Goal: Use online tool/utility: Use online tool/utility

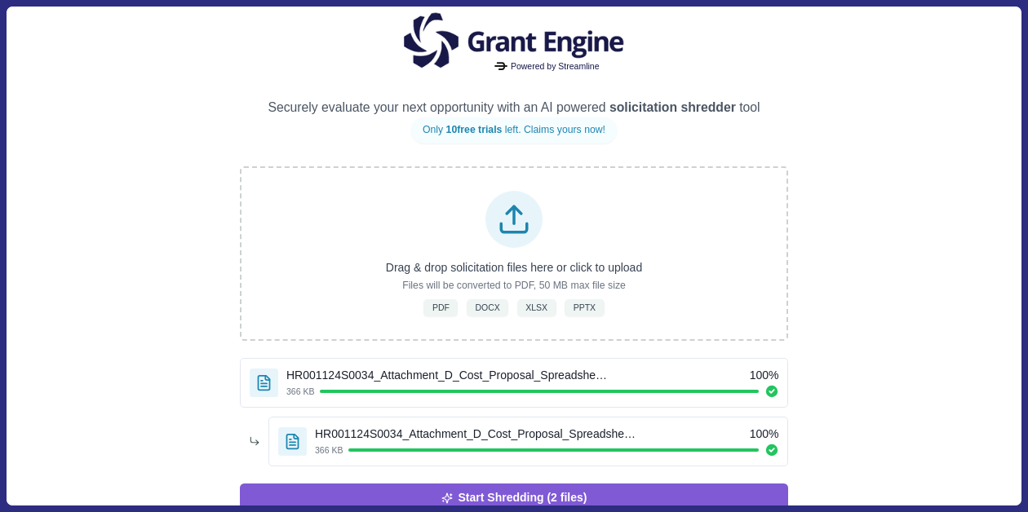
scroll to position [38, 0]
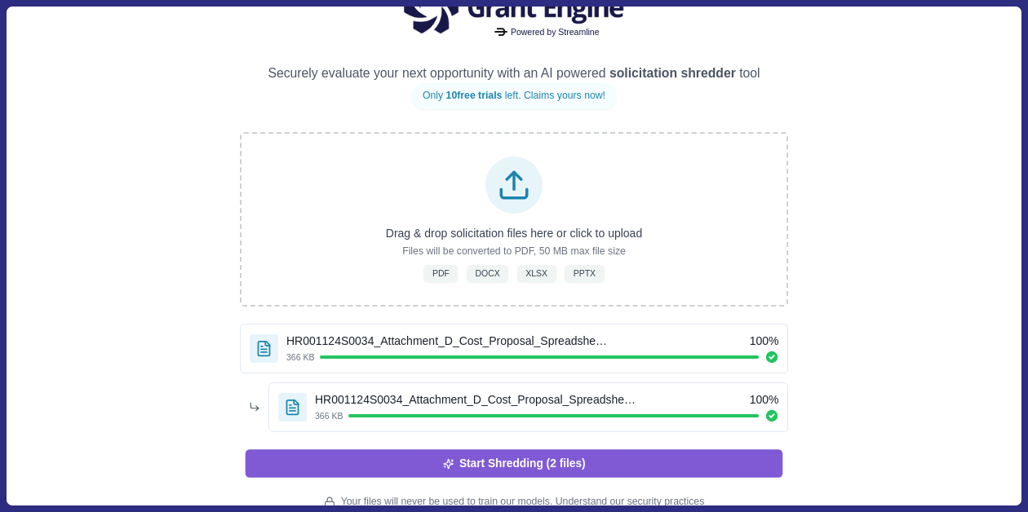
click at [511, 462] on button "Start Shredding (2 files)" at bounding box center [513, 463] width 537 height 28
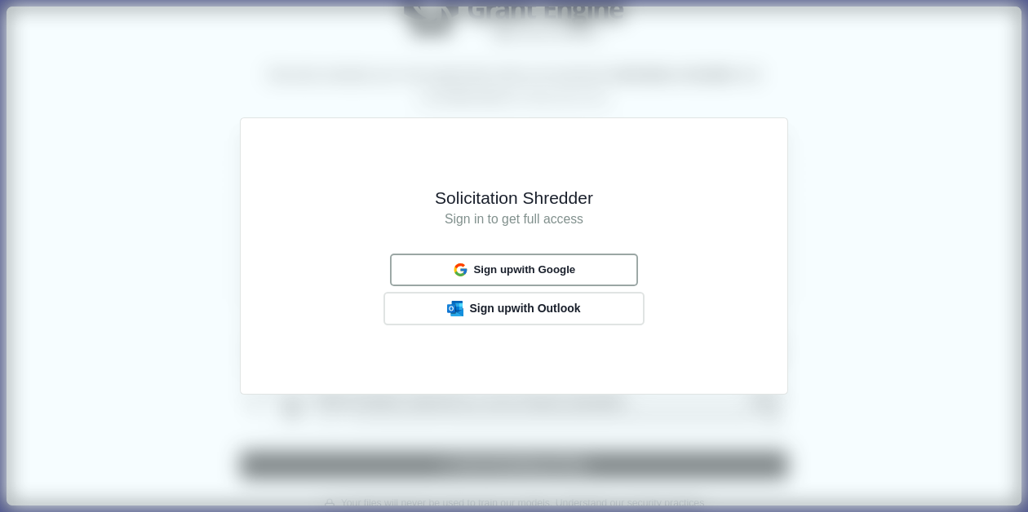
click at [497, 271] on span "Sign up with Google" at bounding box center [524, 269] width 102 height 13
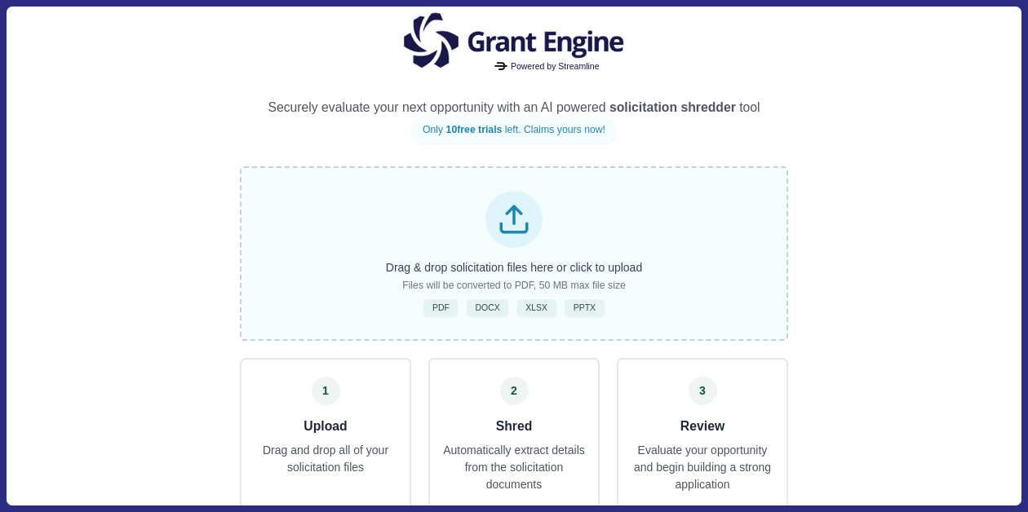
click at [525, 235] on icon at bounding box center [514, 219] width 34 height 34
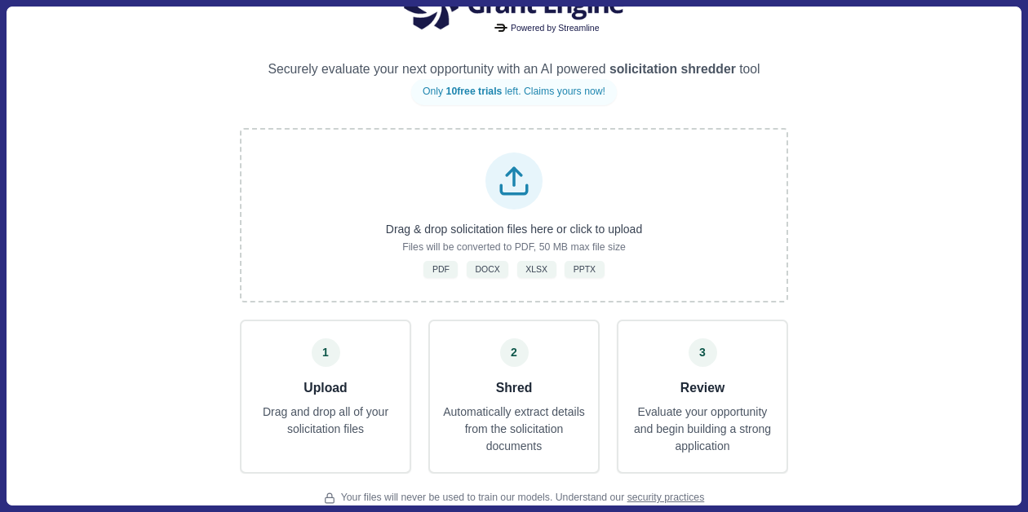
click at [446, 91] on span "10 free trials" at bounding box center [474, 91] width 56 height 11
drag, startPoint x: 548, startPoint y: 96, endPoint x: 623, endPoint y: 96, distance: 75.0
click at [617, 96] on div "Only 10 free trials left. Claims yours now!" at bounding box center [514, 92] width 206 height 26
drag, startPoint x: 623, startPoint y: 96, endPoint x: 672, endPoint y: 106, distance: 49.9
click at [617, 97] on div "Only 10 free trials left. Claims yours now!" at bounding box center [514, 92] width 206 height 26
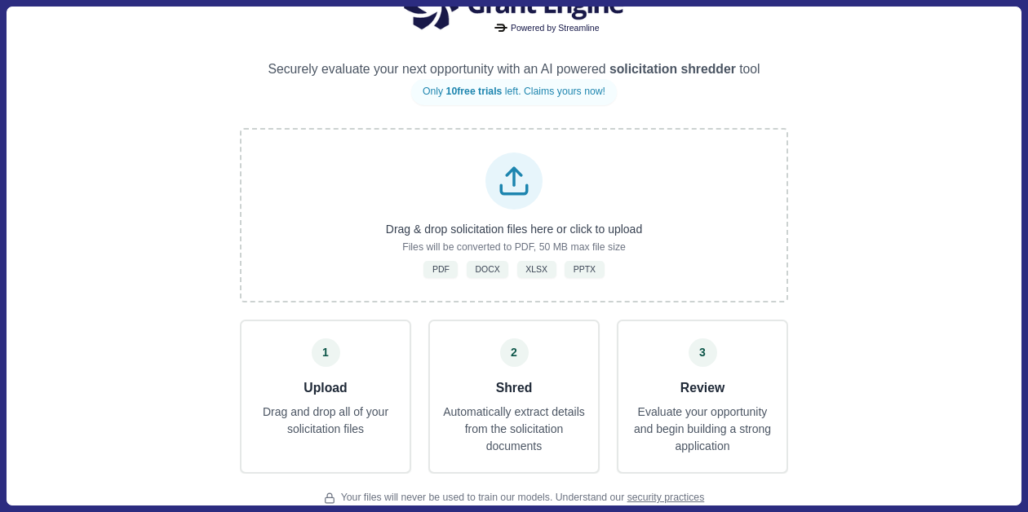
drag, startPoint x: 388, startPoint y: 498, endPoint x: 743, endPoint y: 504, distance: 354.8
click at [743, 504] on div "Your files will never be used to train our models. Understand our security prac…" at bounding box center [514, 498] width 548 height 15
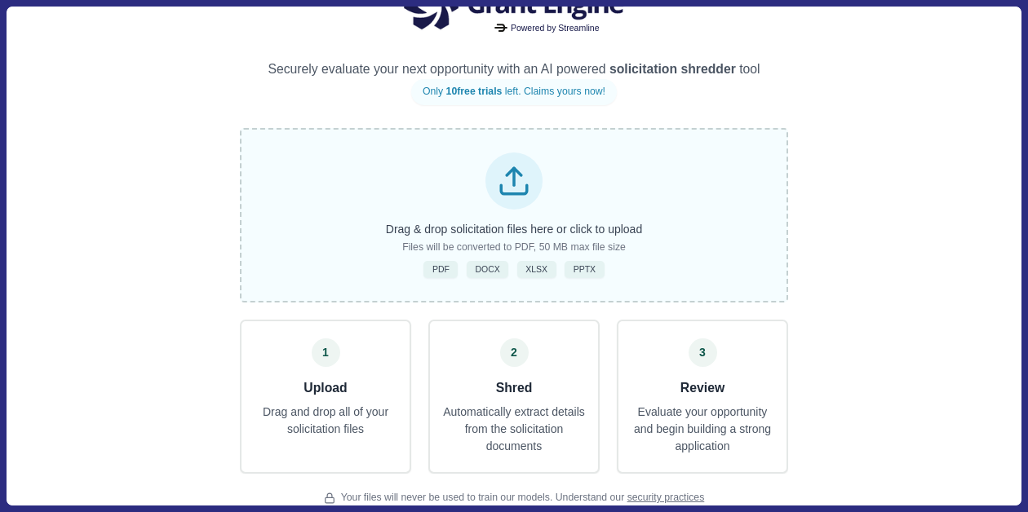
click at [489, 188] on div at bounding box center [513, 181] width 57 height 57
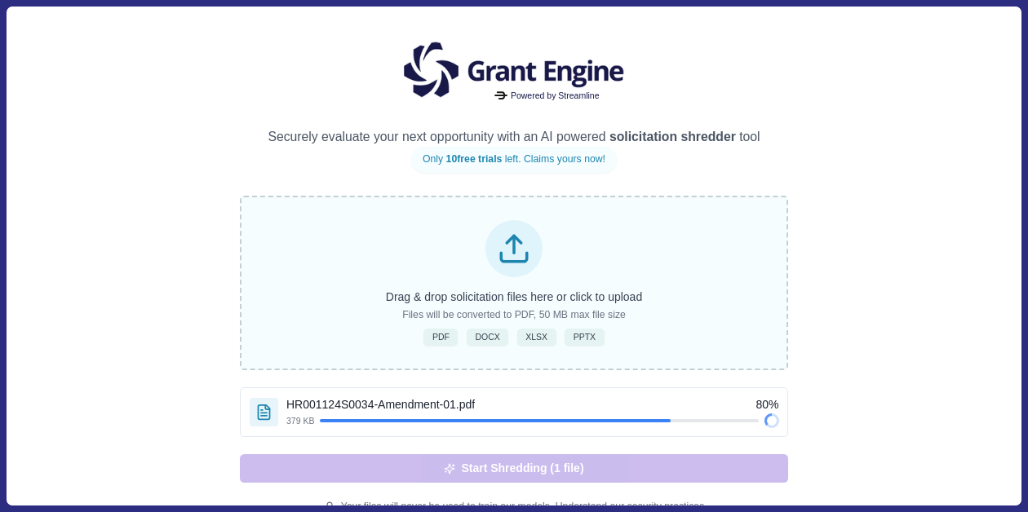
scroll to position [9, 0]
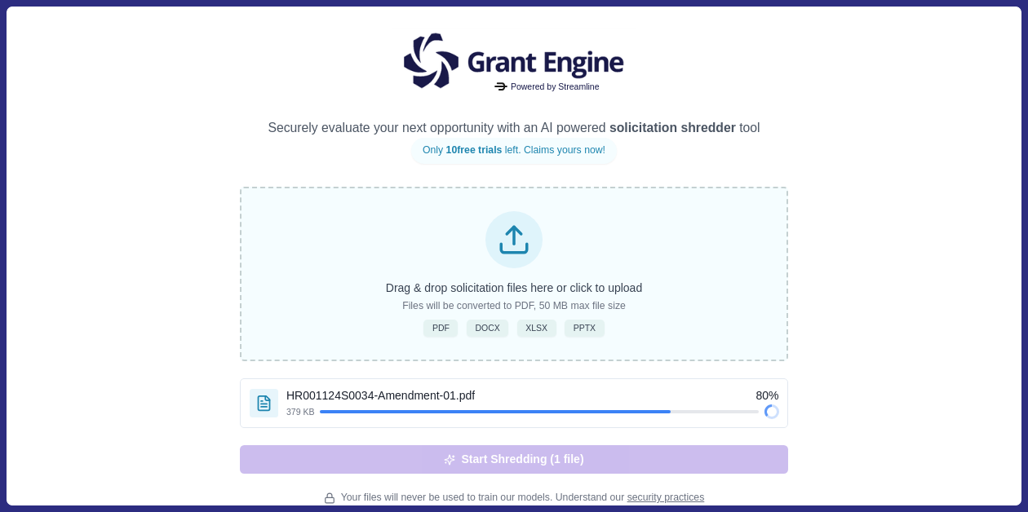
click at [909, 170] on div "Powered by Streamline Securely evaluate your next opportunity with an AI powere…" at bounding box center [514, 247] width 1014 height 498
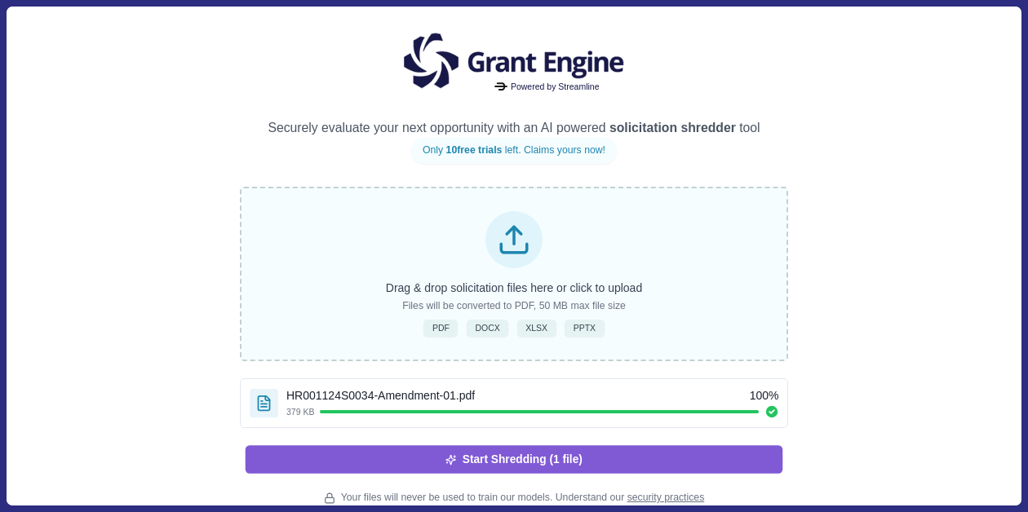
click at [514, 456] on button "Start Shredding (1 file)" at bounding box center [513, 459] width 537 height 28
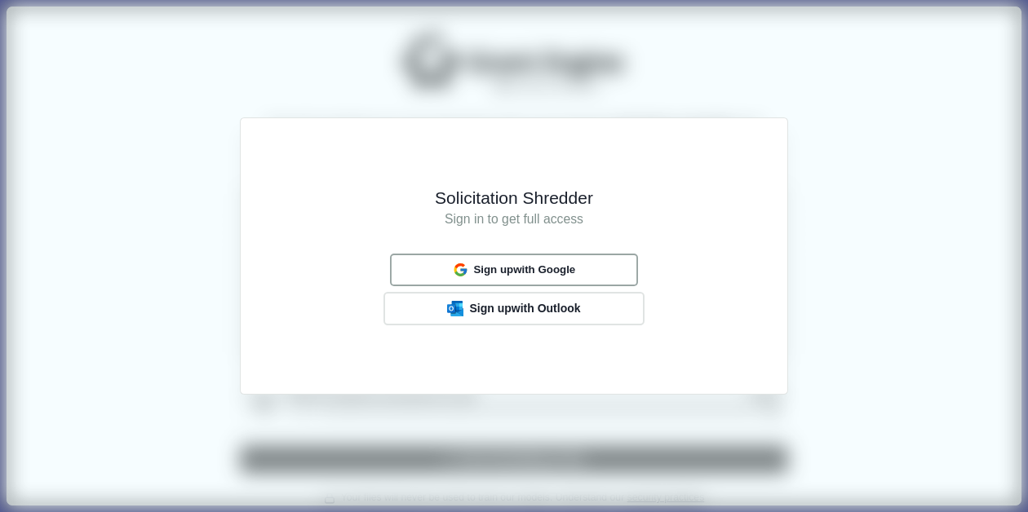
click at [507, 278] on div "Sign up with Google" at bounding box center [514, 269] width 134 height 21
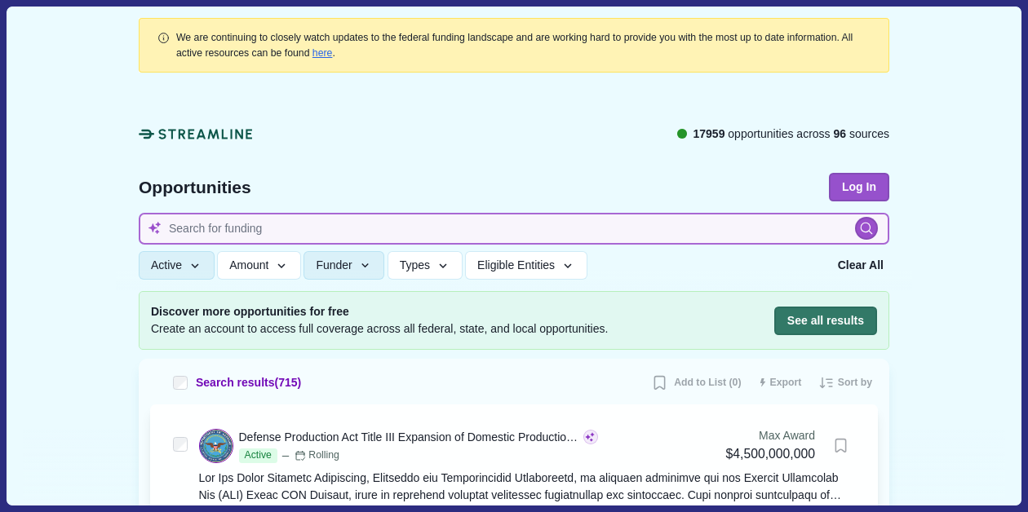
click at [259, 235] on input at bounding box center [514, 229] width 750 height 32
click at [334, 230] on input at bounding box center [514, 229] width 750 height 32
type input "Bowel cancer"
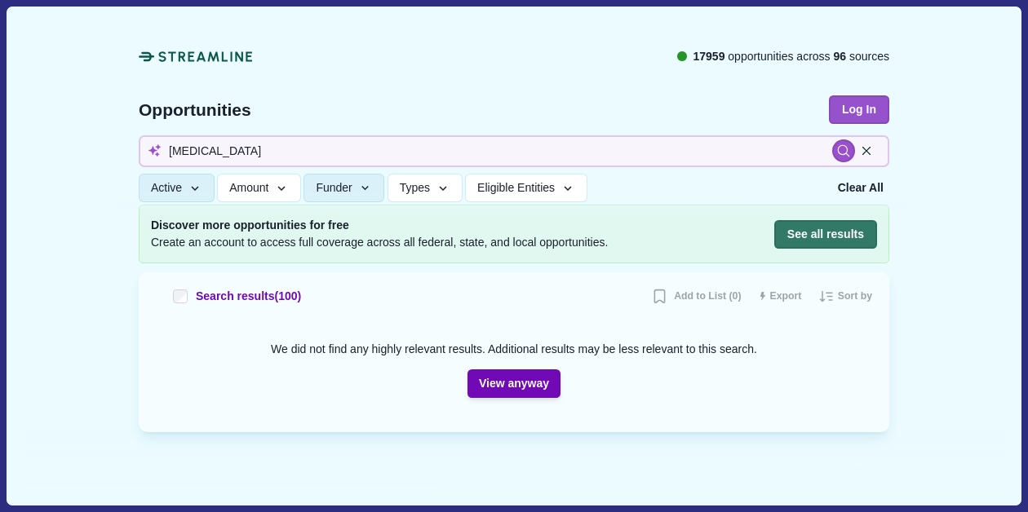
scroll to position [88, 0]
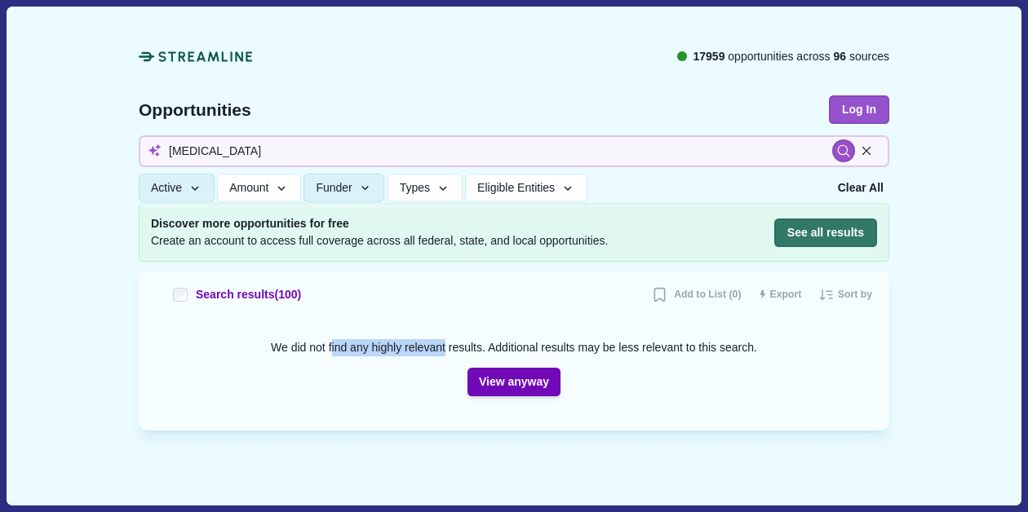
drag, startPoint x: 318, startPoint y: 349, endPoint x: 440, endPoint y: 350, distance: 121.5
click at [440, 350] on div "We did not find any highly relevant results. Additional results may be less rel…" at bounding box center [514, 347] width 486 height 17
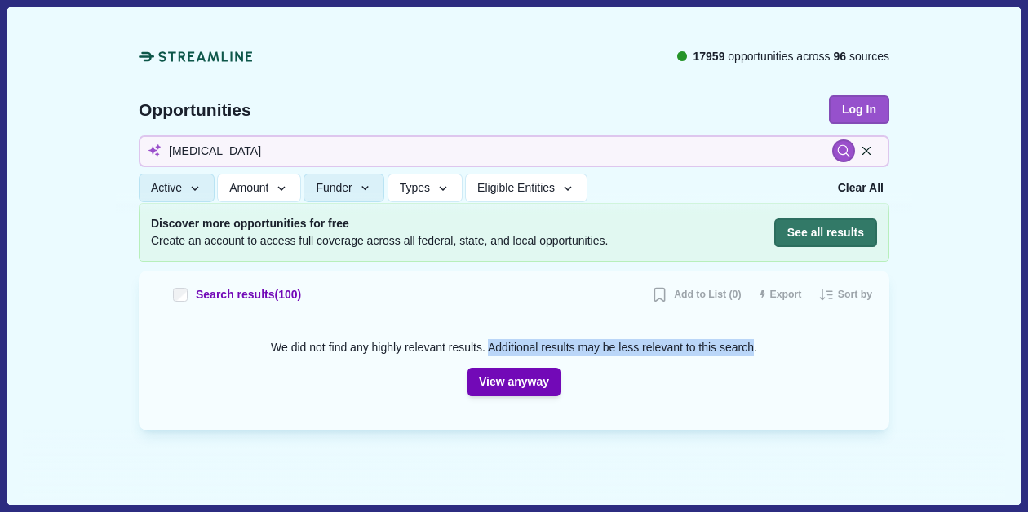
drag, startPoint x: 488, startPoint y: 348, endPoint x: 770, endPoint y: 350, distance: 281.4
click at [757, 350] on div "We did not find any highly relevant results. Additional results may be less rel…" at bounding box center [514, 347] width 486 height 17
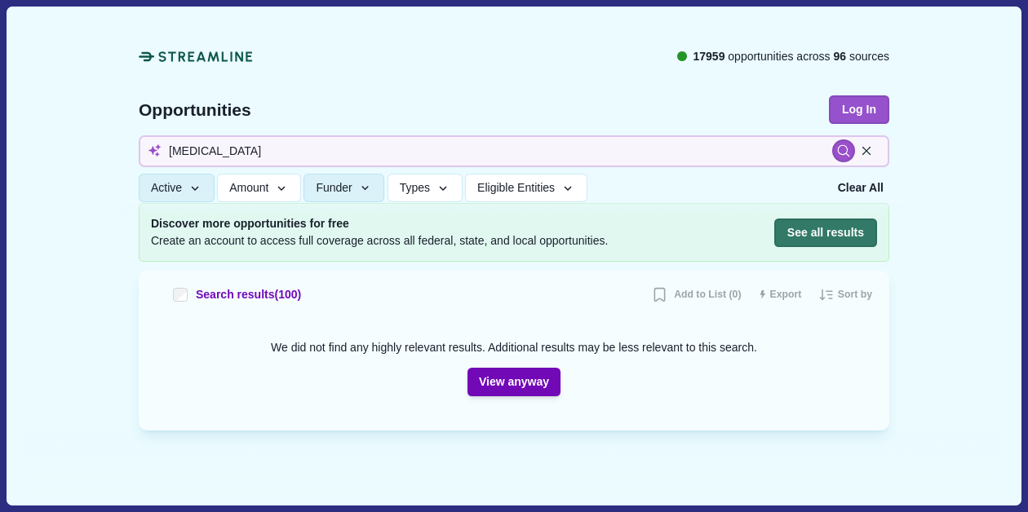
drag, startPoint x: 770, startPoint y: 350, endPoint x: 698, endPoint y: 347, distance: 71.8
click at [757, 350] on div "We did not find any highly relevant results. Additional results may be less rel…" at bounding box center [514, 347] width 486 height 17
drag, startPoint x: 502, startPoint y: 377, endPoint x: 634, endPoint y: 373, distance: 132.2
click at [502, 377] on button "View anyway" at bounding box center [513, 382] width 93 height 29
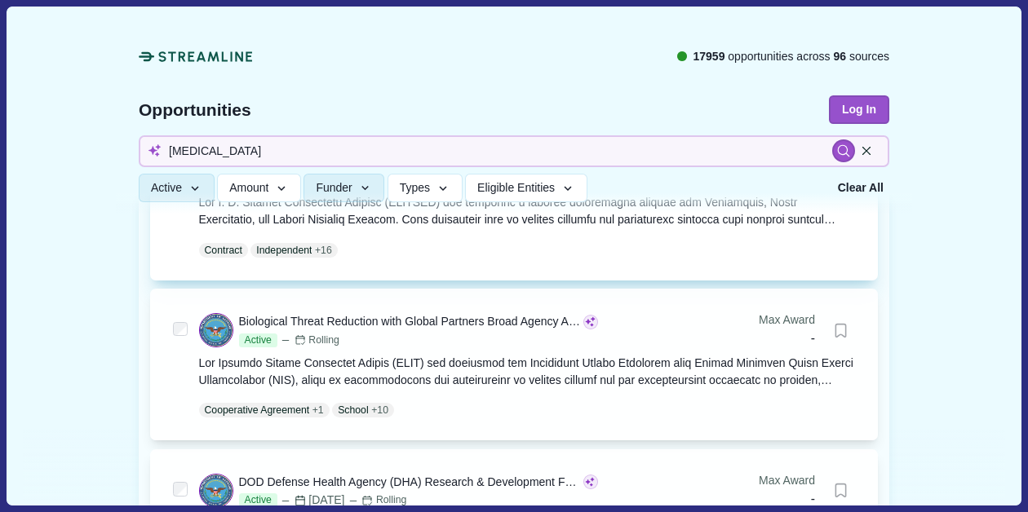
scroll to position [0, 0]
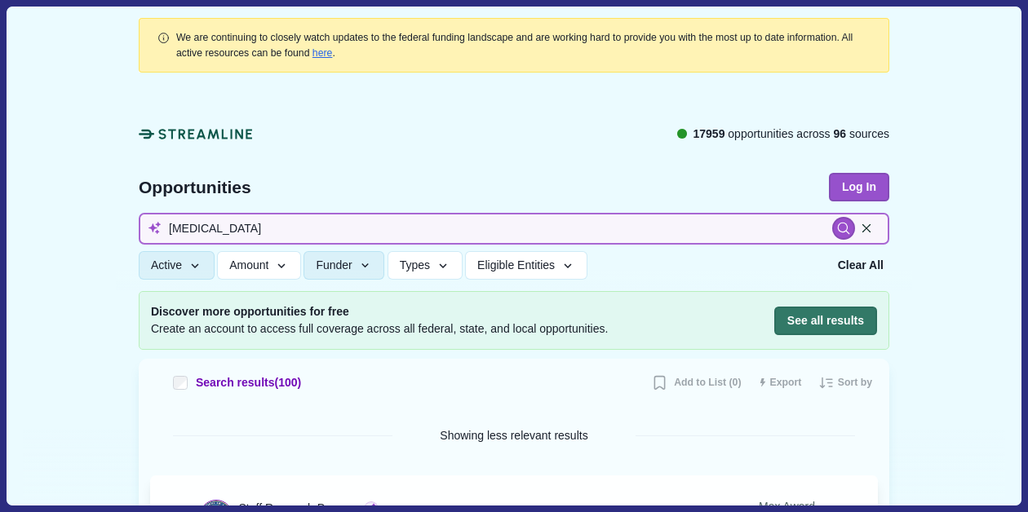
drag, startPoint x: 204, startPoint y: 229, endPoint x: 224, endPoint y: 221, distance: 22.0
click at [206, 228] on input "Bowel cancer" at bounding box center [514, 229] width 750 height 32
type input "Cancer"
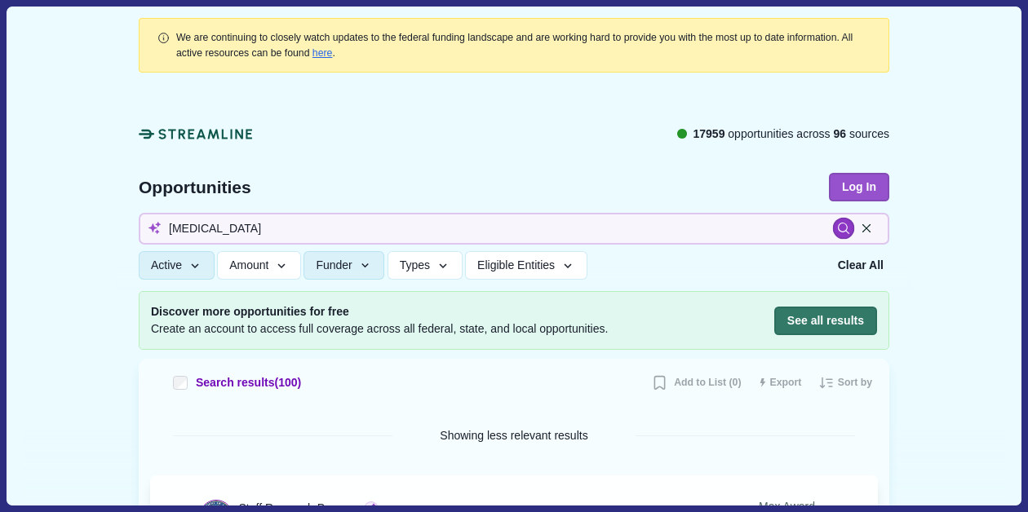
click at [846, 229] on icon at bounding box center [844, 229] width 14 height 14
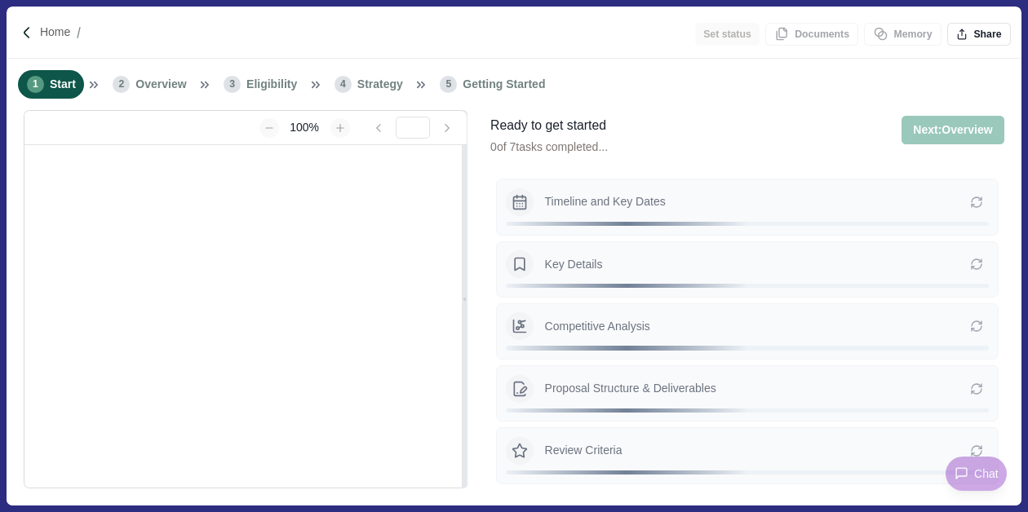
type input "**********"
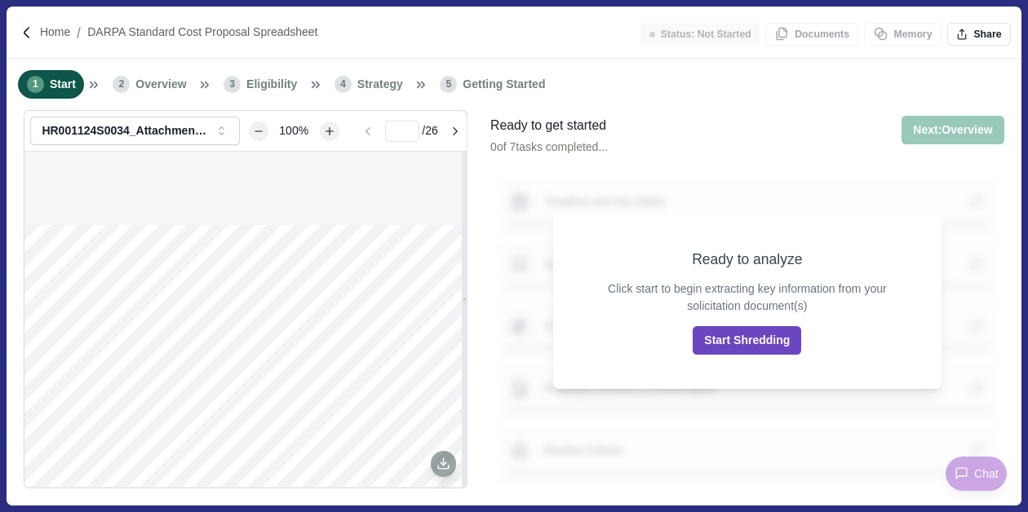
click at [748, 346] on button "Start Shredding" at bounding box center [746, 340] width 108 height 29
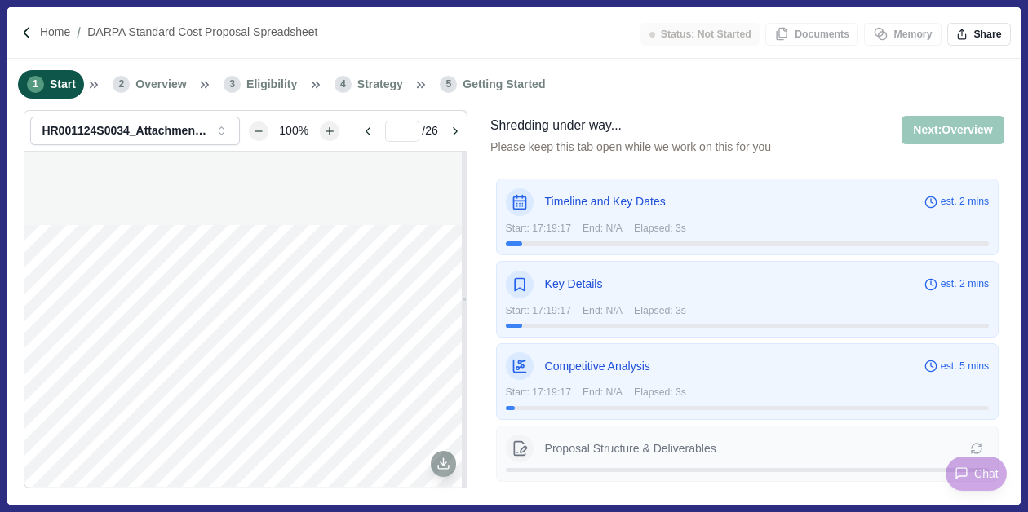
type input "*"
